Goal: Information Seeking & Learning: Learn about a topic

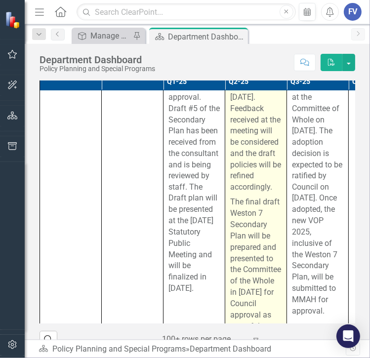
scroll to position [987, 0]
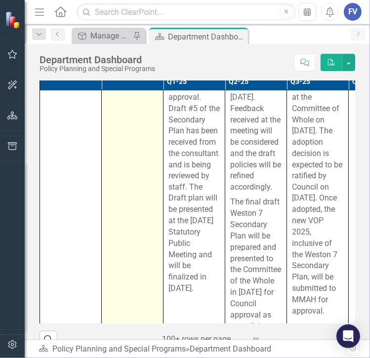
click at [124, 231] on td "PP-1.3 Weston 7 Secondary Plan Edit Edit Key Activity Link Open Element" at bounding box center [133, 167] width 62 height 360
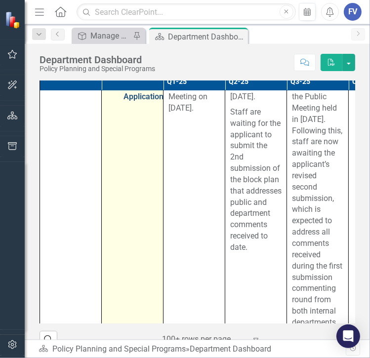
scroll to position [2345, 0]
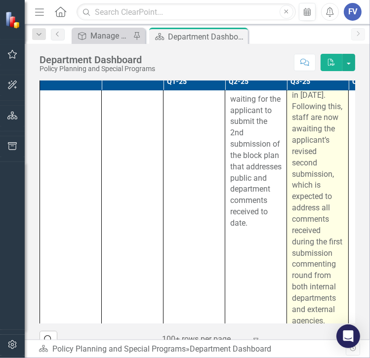
click at [315, 255] on p "Staff presented the Block Plan at the Public Meeting held in [DATE]. Following …" at bounding box center [317, 179] width 51 height 293
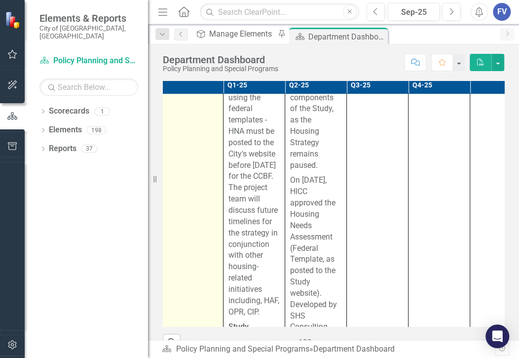
scroll to position [2716, 63]
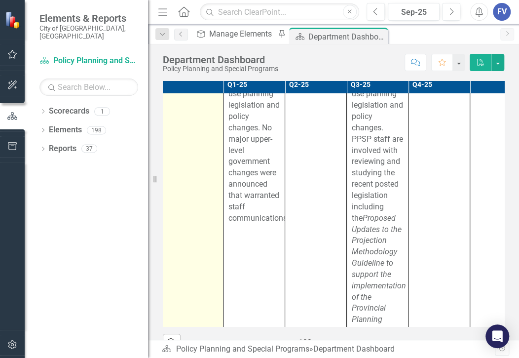
scroll to position [5184, 63]
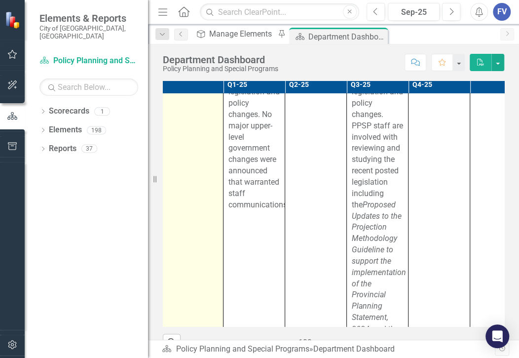
click at [195, 279] on td "PP-1.19 Continue to respond to Changing Legislation Edit Edit Key Activity Link…" at bounding box center [193, 154] width 62 height 458
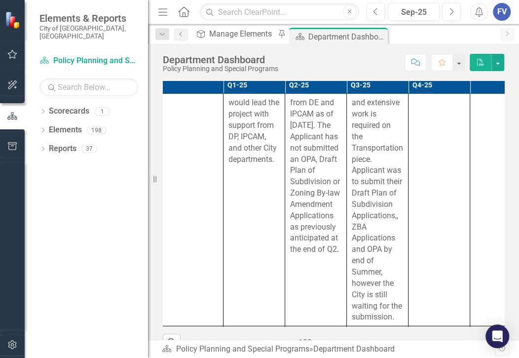
scroll to position [5616, 63]
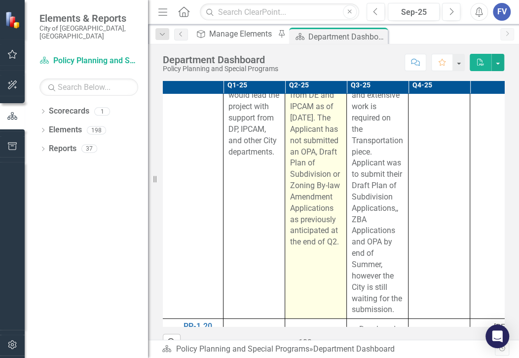
click at [312, 247] on p "The TOR for Block 35 was circulated on [DATE], with a commenting deadline of [D…" at bounding box center [315, 100] width 51 height 293
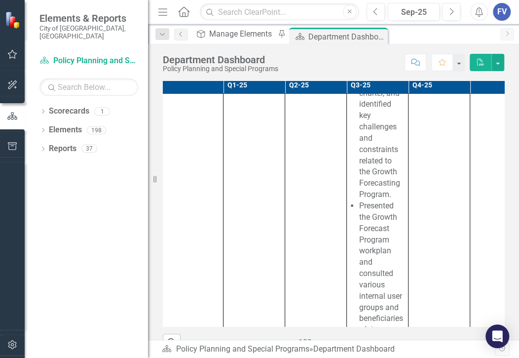
scroll to position [6048, 63]
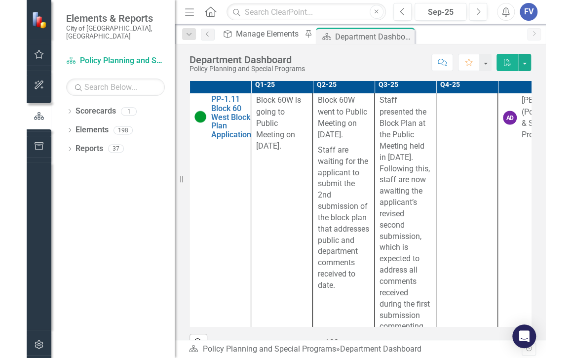
scroll to position [2284, 62]
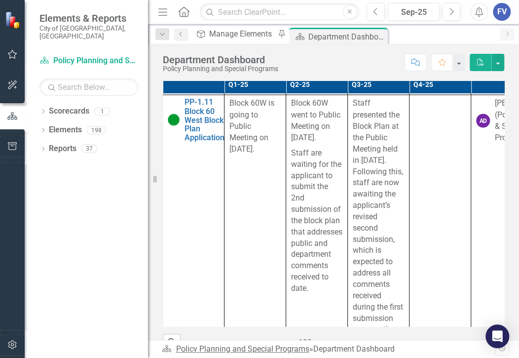
click at [307, 353] on link "Policy Planning and Special Programs" at bounding box center [242, 348] width 133 height 9
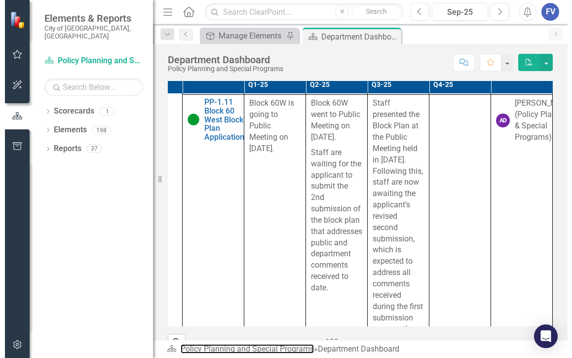
scroll to position [2284, 52]
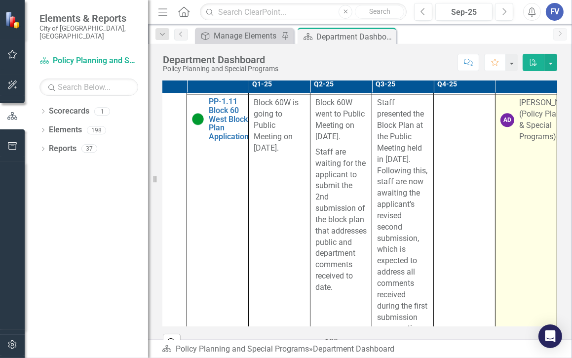
click at [519, 143] on div "[PERSON_NAME] (Policy Planning & Special Programs)" at bounding box center [548, 120] width 59 height 45
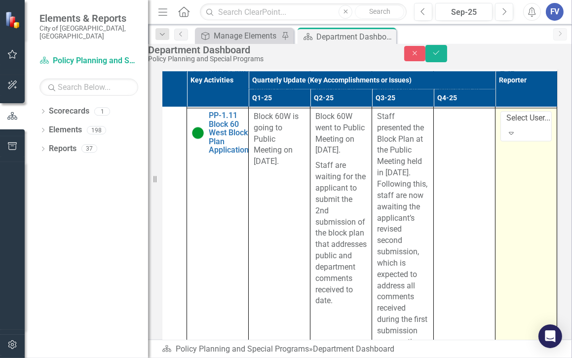
scroll to position [163, 0]
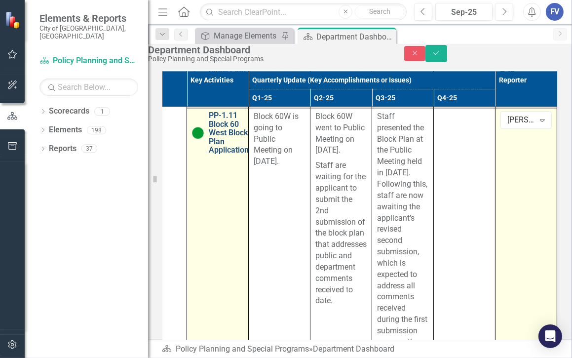
click at [210, 155] on link "PP-1.11 Block 60 West Block Plan Application" at bounding box center [229, 133] width 40 height 43
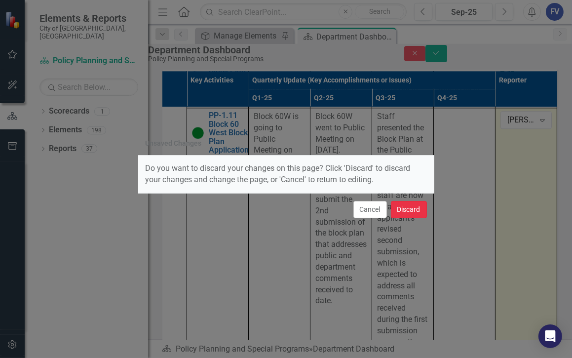
click at [408, 211] on button "Discard" at bounding box center [409, 209] width 36 height 17
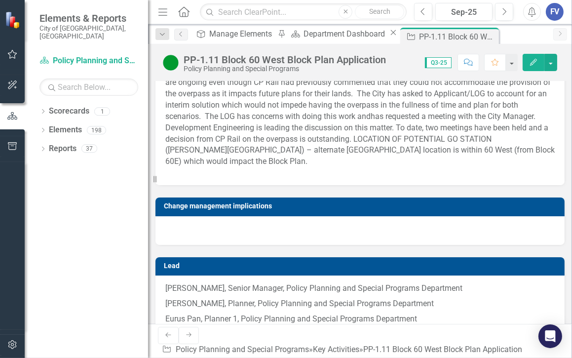
scroll to position [1341, 0]
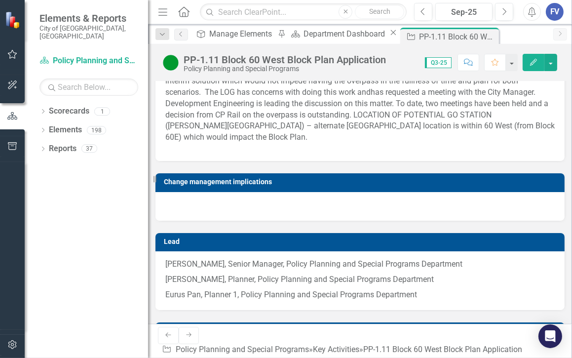
click at [208, 157] on div "Department Interdependency [If OCIO identified, please ensure BR is completed] …" at bounding box center [360, 50] width 409 height 644
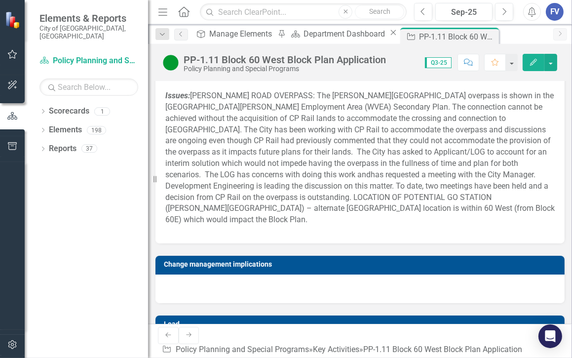
scroll to position [1218, 0]
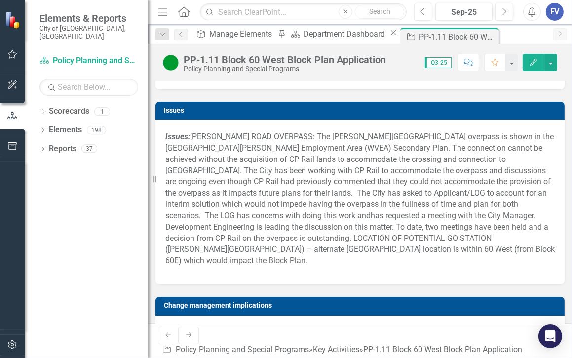
click at [277, 164] on div "Department Interdependency [If OCIO identified, please ensure BR is completed] …" at bounding box center [360, 173] width 409 height 644
click at [484, 38] on div "Close" at bounding box center [490, 37] width 12 height 12
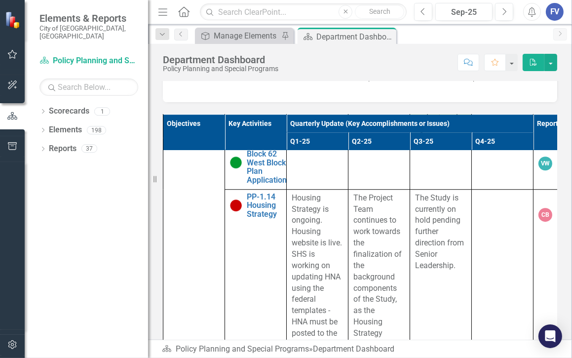
scroll to position [2592, 0]
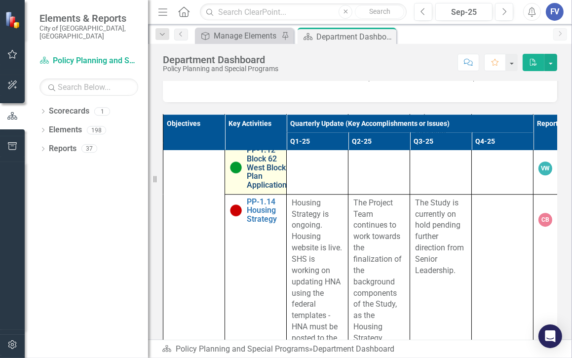
click at [267, 189] on link "PP-1.12 Block 62 West Block Plan Application" at bounding box center [267, 167] width 40 height 43
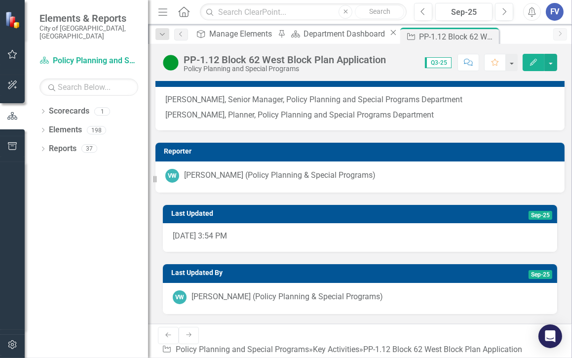
scroll to position [4419, 0]
drag, startPoint x: 311, startPoint y: 95, endPoint x: 332, endPoint y: 73, distance: 30.7
click at [487, 36] on icon at bounding box center [489, 36] width 5 height 5
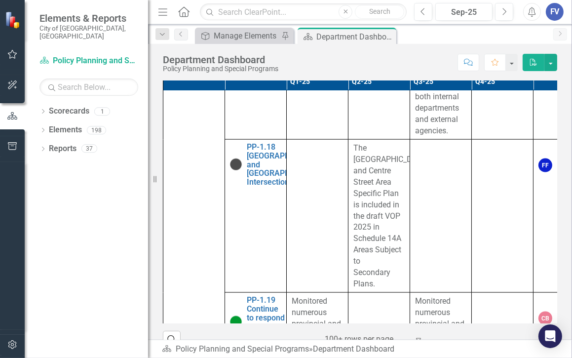
scroll to position [4690, 0]
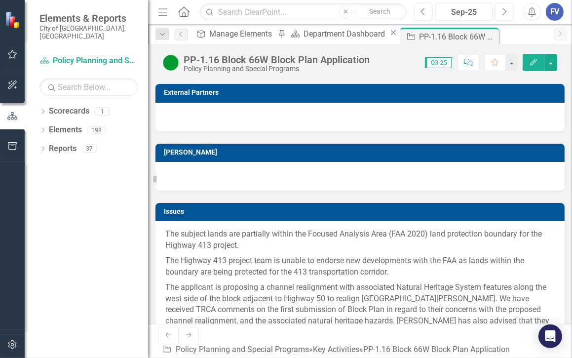
scroll to position [987, 0]
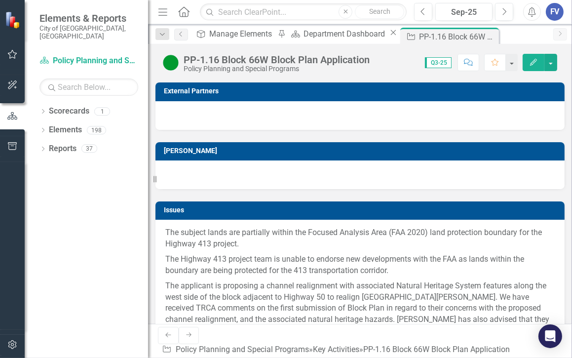
drag, startPoint x: 230, startPoint y: 101, endPoint x: 328, endPoint y: 75, distance: 101.7
click at [231, 101] on div "Department Interdependency [If OCIO identified, please ensure BR is completed] …" at bounding box center [360, 260] width 409 height 618
click at [485, 34] on icon "Close" at bounding box center [490, 37] width 10 height 8
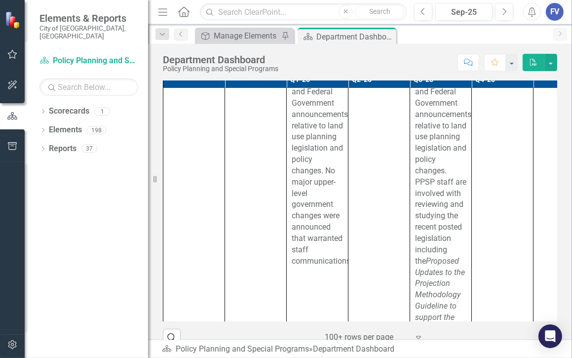
scroll to position [5184, 0]
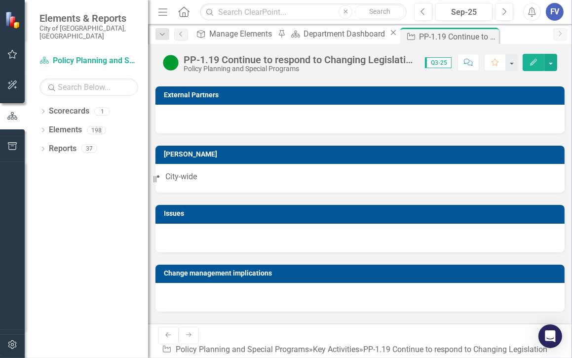
scroll to position [1161, 0]
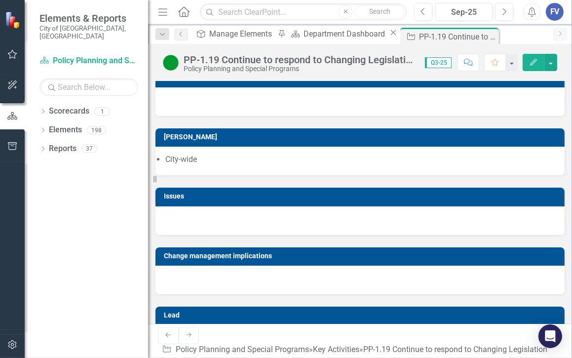
click at [82, 300] on div "Dropdown Scorecards 1 Policy Planning and Special Programs Dropdown Elements 19…" at bounding box center [86, 230] width 123 height 255
click at [485, 34] on icon "Close" at bounding box center [490, 37] width 10 height 8
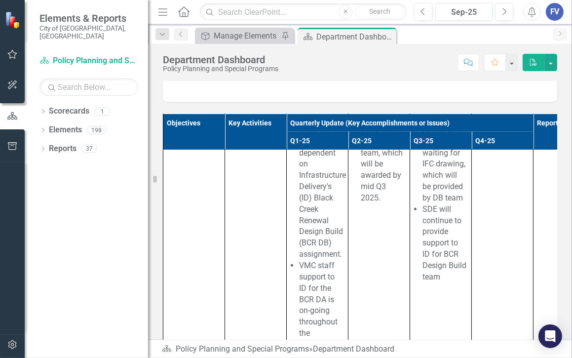
scroll to position [7714, 0]
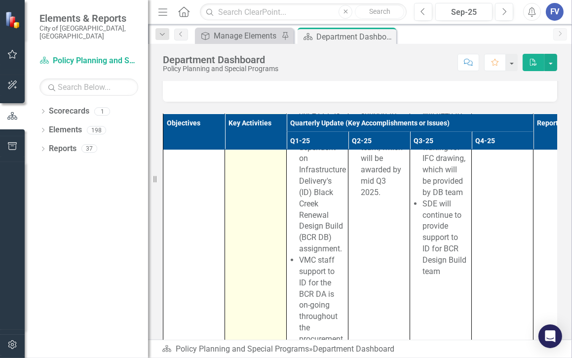
click at [274, 70] on link "T-02.2.4 VMC staff finalizing EPP permits/approval from various agencies and su…" at bounding box center [277, 8] width 61 height 121
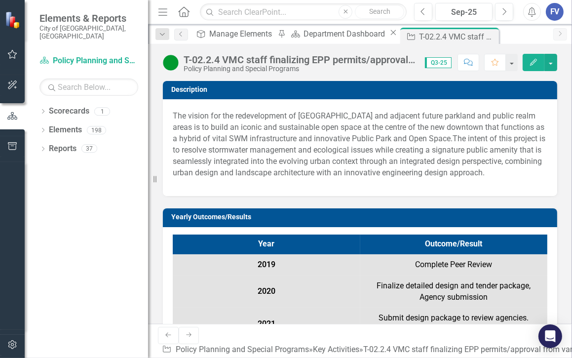
drag, startPoint x: 274, startPoint y: 182, endPoint x: 314, endPoint y: 63, distance: 124.9
click at [314, 63] on div "T-02.2.4 VMC staff finalizing EPP permits/approval from various agencies and su…" at bounding box center [300, 59] width 232 height 11
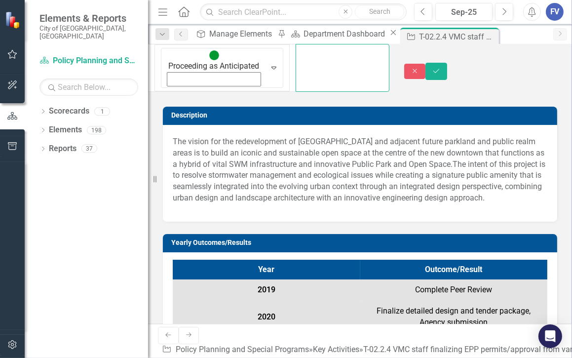
scroll to position [0, 471]
drag, startPoint x: 228, startPoint y: 58, endPoint x: 461, endPoint y: 69, distance: 233.3
click at [461, 69] on div "Proceeding as Anticipated Expand T-02.2.4 VMC staff finalizing EPP permits/appr…" at bounding box center [360, 71] width 424 height 55
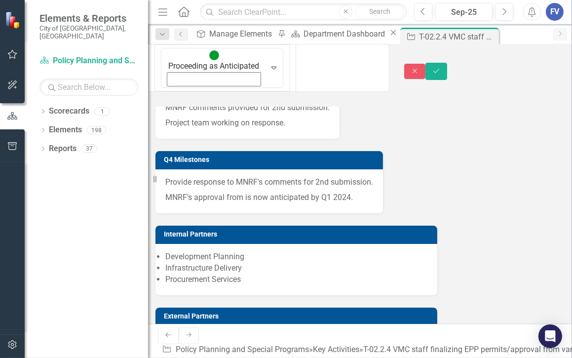
scroll to position [0, 0]
click at [420, 68] on icon "Close" at bounding box center [415, 71] width 9 height 7
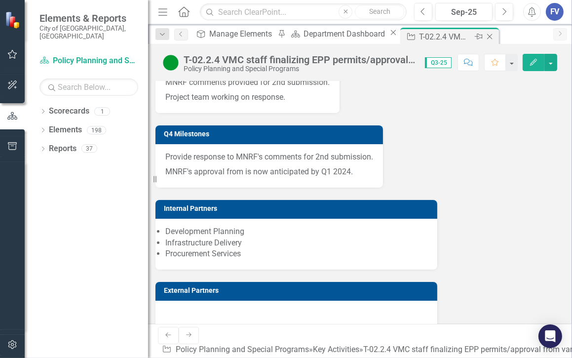
click at [485, 35] on icon "Close" at bounding box center [490, 37] width 10 height 8
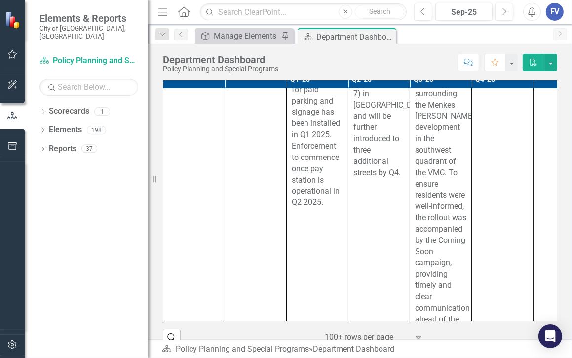
scroll to position [8147, 0]
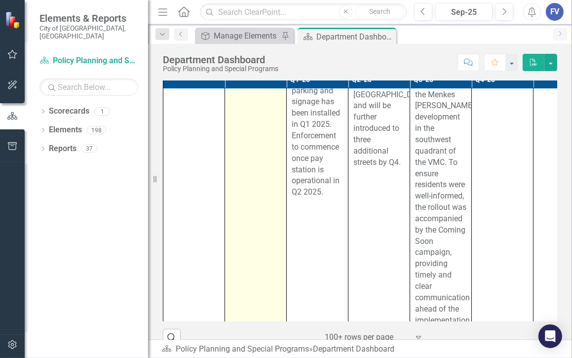
click at [245, 275] on td "VMC Pay and Display On-Street Parking Pilot Project Edit Edit Key Activity Link…" at bounding box center [256, 116] width 62 height 428
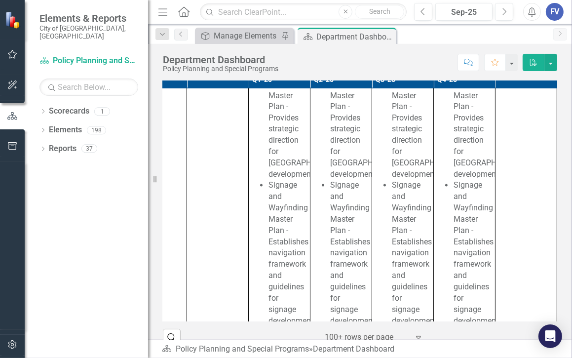
scroll to position [8579, 52]
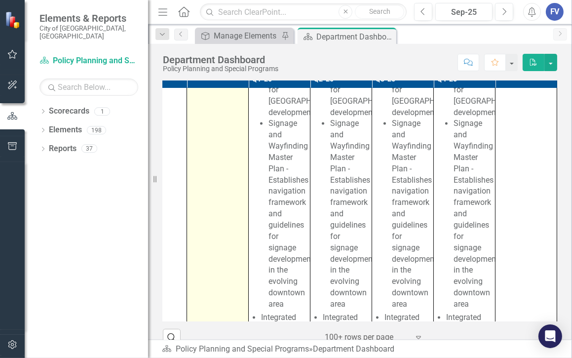
click at [209, 244] on td "VMC-02.3 VMC Parks and Wayfinding Master Plan Edit Edit Key Activity Link Open …" at bounding box center [218, 293] width 62 height 792
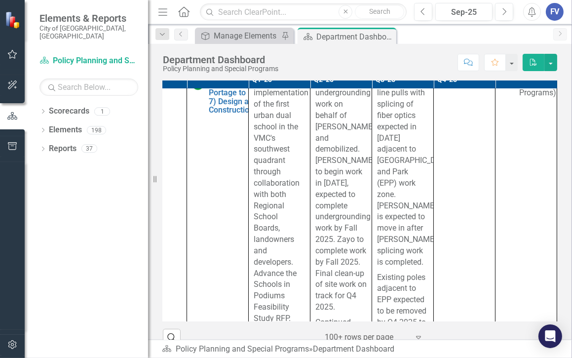
scroll to position [9381, 52]
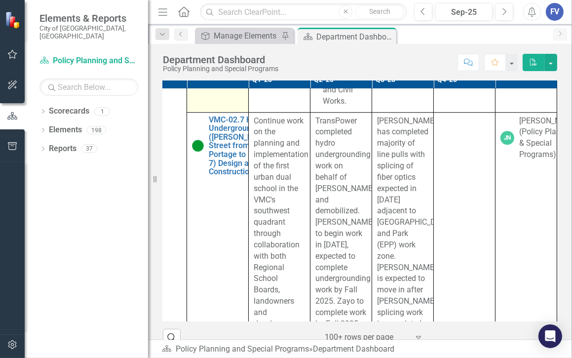
click at [213, 112] on td "T-02.2.1 Facilitate planning and design of North Urban Park Edit Edit Key Activ…" at bounding box center [218, -1] width 62 height 225
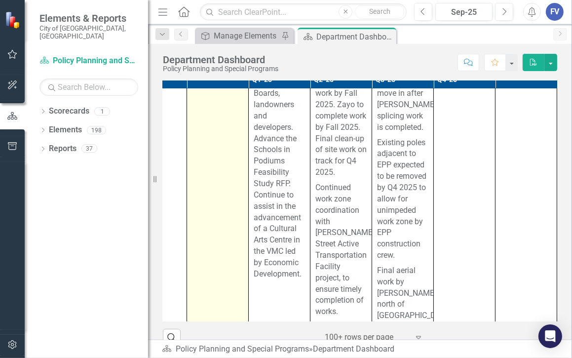
scroll to position [9566, 52]
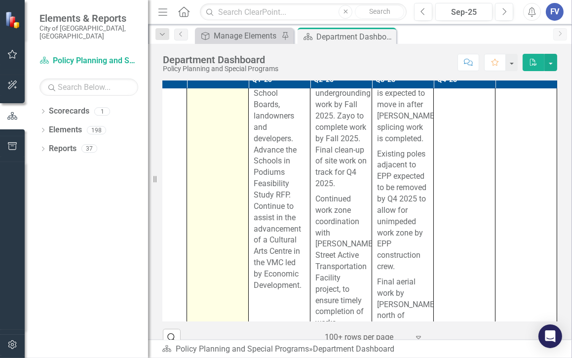
click at [204, 278] on td "VMC-02.7 Hydro Undergrounding ([PERSON_NAME] Street from Portage to Hwy 7) Desi…" at bounding box center [218, 165] width 62 height 477
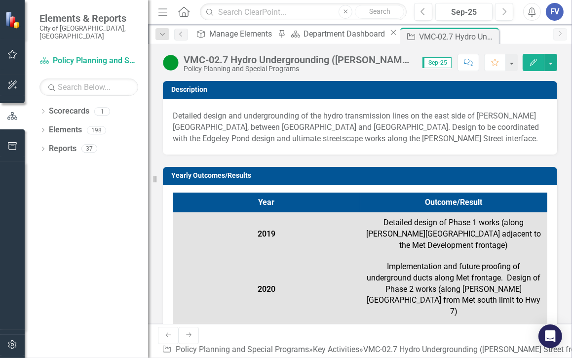
click at [334, 60] on div "VMC-02.7 Hydro Undergrounding ([PERSON_NAME] Street from Portage to Hwy 7) Desi…" at bounding box center [298, 59] width 229 height 11
click at [350, 59] on div "VMC-02.7 Hydro Undergrounding ([PERSON_NAME] Street from Portage to Hwy 7) Desi…" at bounding box center [298, 59] width 229 height 11
click at [350, 58] on div "VMC-02.7 Hydro Undergrounding ([PERSON_NAME] Street from Portage to Hwy 7) Desi…" at bounding box center [298, 59] width 229 height 11
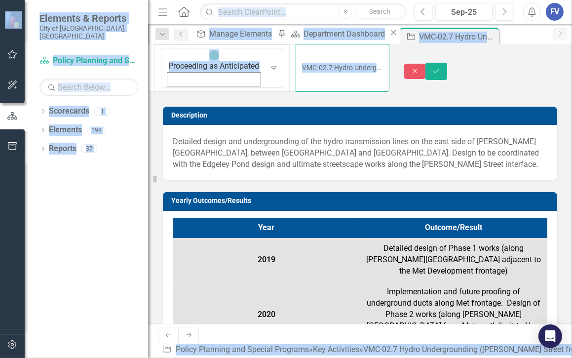
click at [354, 63] on input "VMC-02.7 Hydro Undergrounding ([PERSON_NAME] Street from Portage to Hwy 7) Desi…" at bounding box center [342, 68] width 93 height 48
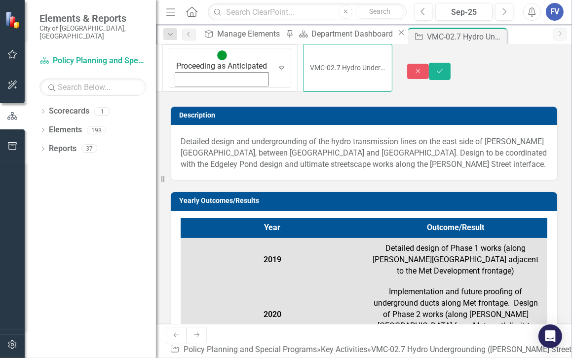
click at [156, 230] on div "Resize" at bounding box center [160, 179] width 8 height 358
click at [423, 68] on icon "Close" at bounding box center [418, 71] width 9 height 7
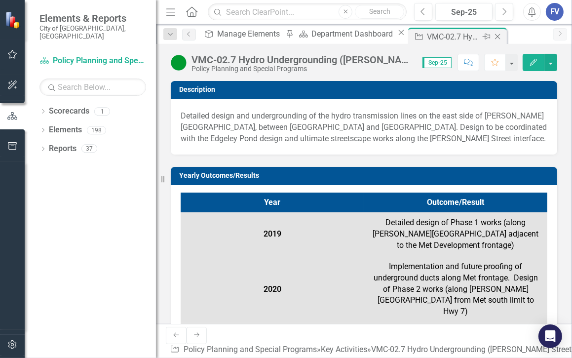
click at [493, 36] on icon "Close" at bounding box center [498, 37] width 10 height 8
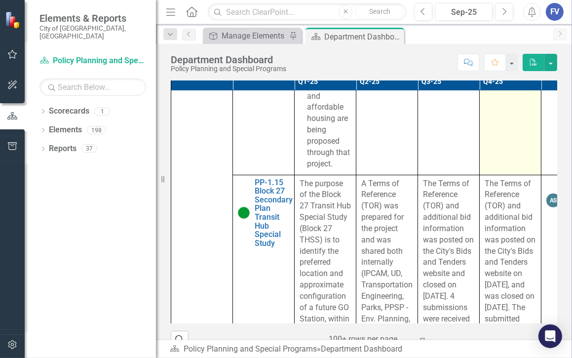
scroll to position [3764, 0]
